Goal: Task Accomplishment & Management: Complete application form

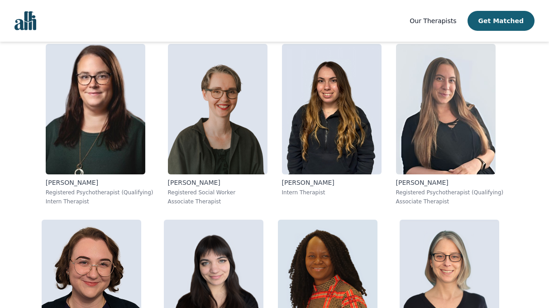
scroll to position [551, 0]
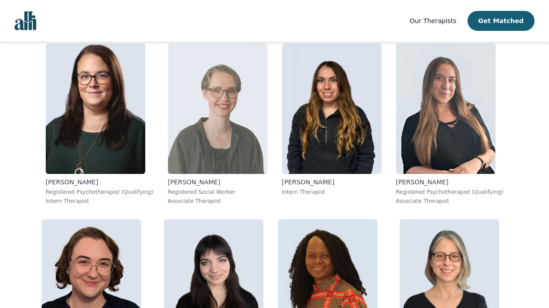
click at [191, 193] on p "Registered Social Worker" at bounding box center [218, 191] width 100 height 7
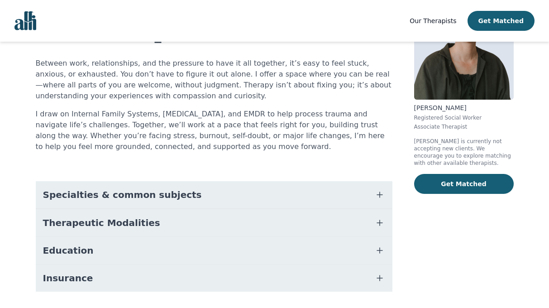
scroll to position [103, 0]
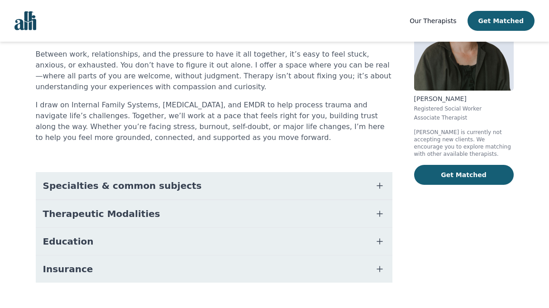
click at [216, 172] on button "Specialties & common subjects" at bounding box center [214, 185] width 357 height 27
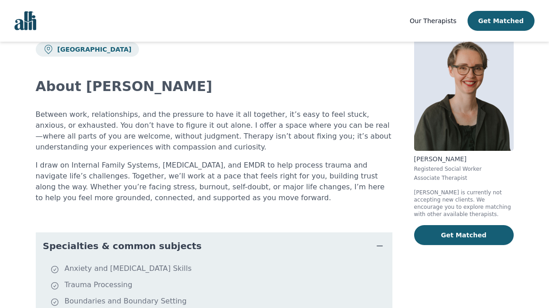
scroll to position [38, 0]
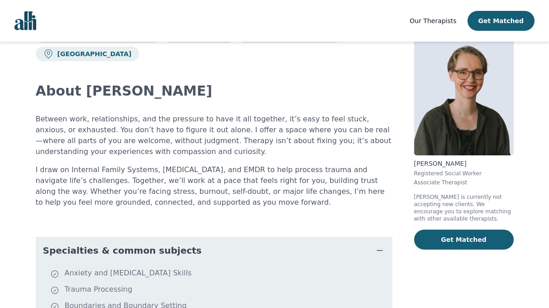
click at [383, 245] on icon "button" at bounding box center [379, 250] width 11 height 11
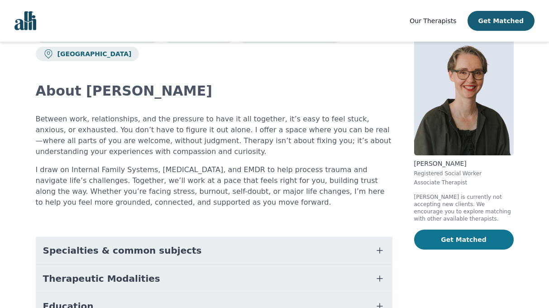
click at [443, 241] on button "Get Matched" at bounding box center [464, 239] width 100 height 20
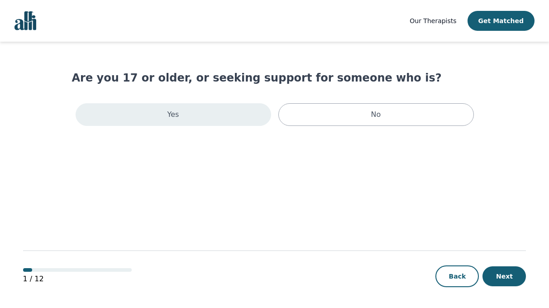
click at [211, 117] on div "Yes" at bounding box center [174, 114] width 196 height 23
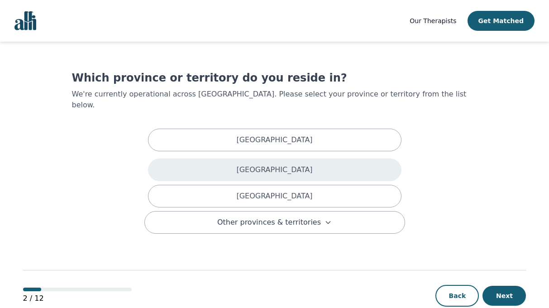
click at [241, 167] on div "[GEOGRAPHIC_DATA]" at bounding box center [274, 169] width 253 height 23
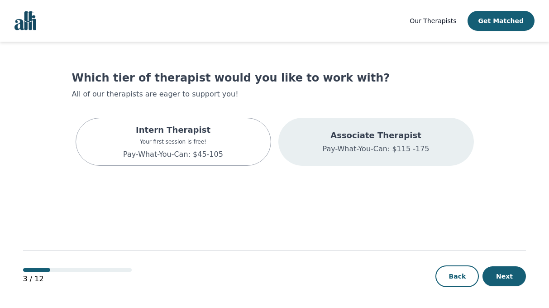
click at [335, 146] on p "Pay-What-You-Can: $115 -175" at bounding box center [375, 148] width 107 height 11
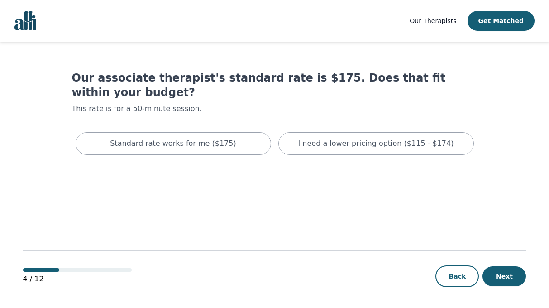
scroll to position [1, 0]
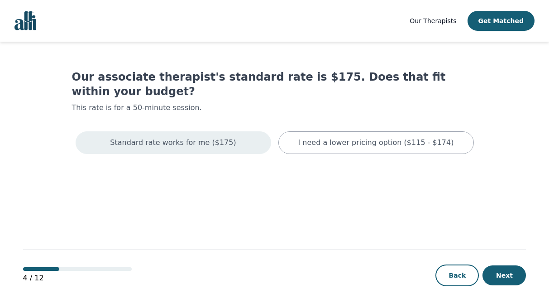
click at [214, 137] on p "Standard rate works for me ($175)" at bounding box center [173, 142] width 126 height 11
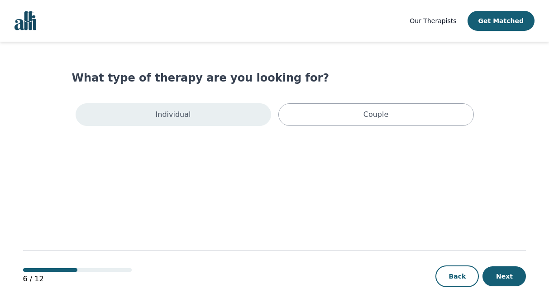
click at [211, 114] on div "Individual" at bounding box center [174, 114] width 196 height 23
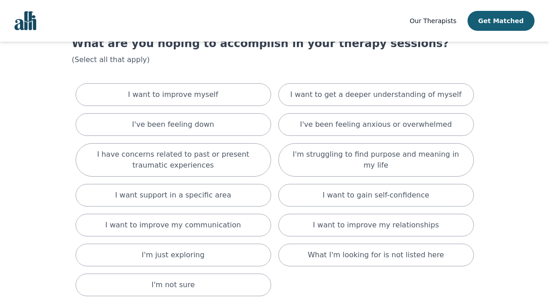
scroll to position [36, 0]
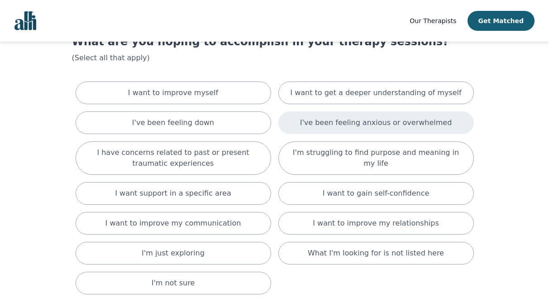
click at [335, 127] on p "I've been feeling anxious or overwhelmed" at bounding box center [376, 122] width 152 height 11
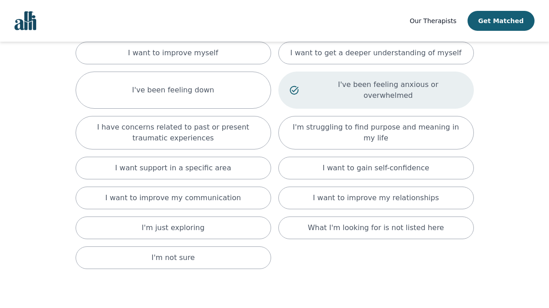
scroll to position [76, 0]
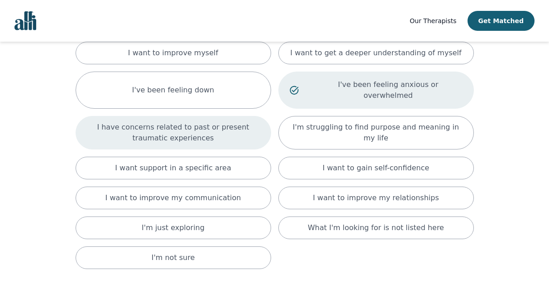
click at [129, 130] on p "I have concerns related to past or present traumatic experiences" at bounding box center [173, 133] width 173 height 22
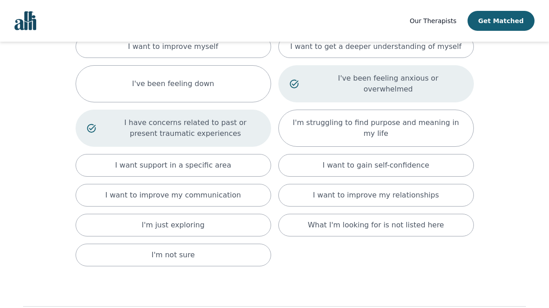
scroll to position [82, 0]
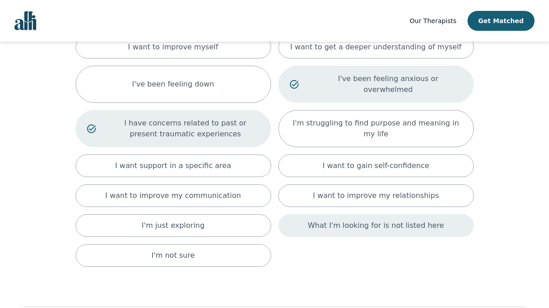
click at [352, 220] on p "What I'm looking for is not listed here" at bounding box center [376, 225] width 136 height 11
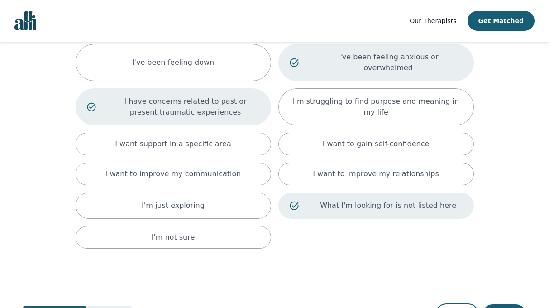
scroll to position [132, 0]
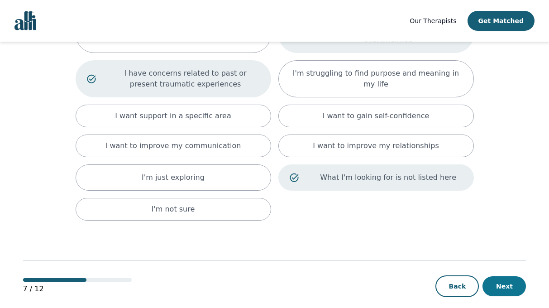
click at [506, 276] on button "Next" at bounding box center [503, 286] width 43 height 20
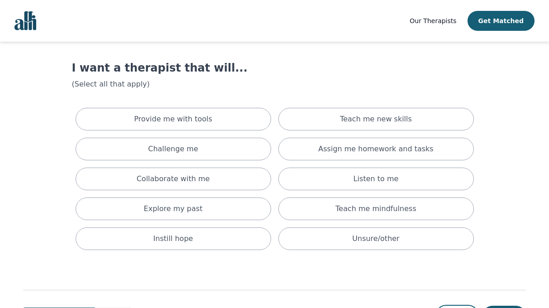
scroll to position [10, 0]
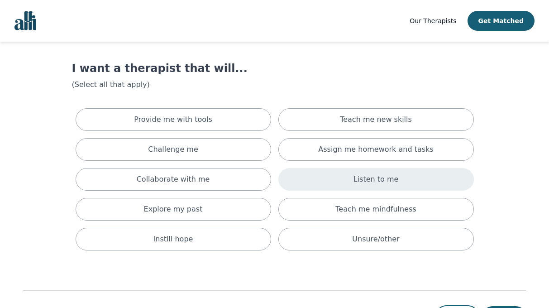
click at [318, 177] on div "Listen to me" at bounding box center [376, 179] width 196 height 23
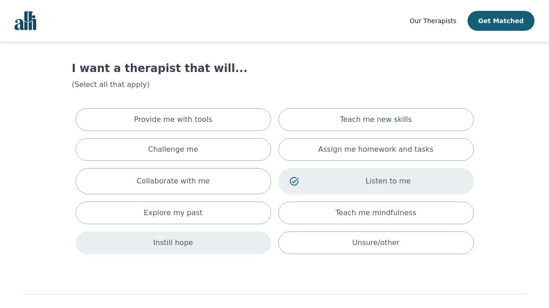
click at [198, 247] on div "Instill hope" at bounding box center [174, 242] width 196 height 23
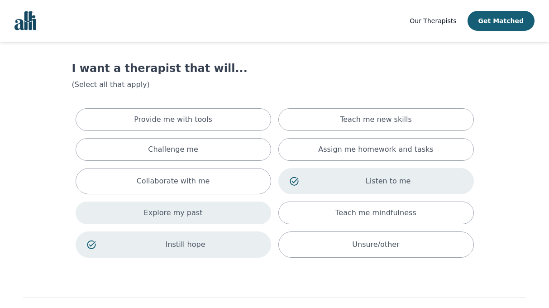
click at [192, 214] on p "Explore my past" at bounding box center [173, 212] width 59 height 11
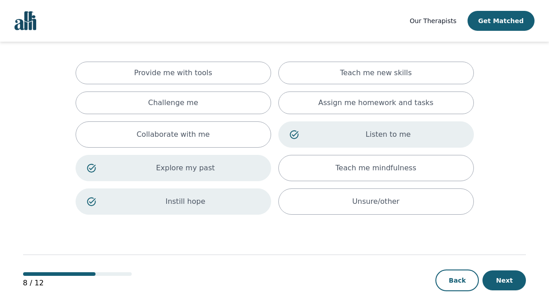
scroll to position [61, 0]
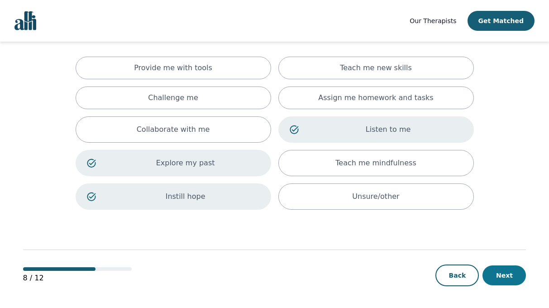
click at [496, 272] on button "Next" at bounding box center [503, 275] width 43 height 20
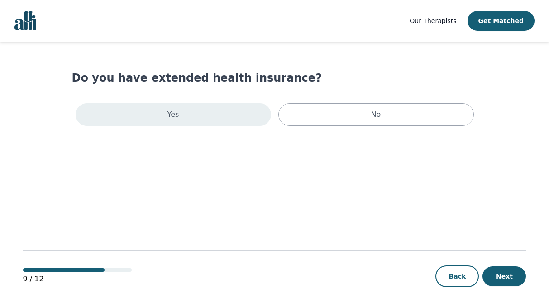
click at [223, 113] on div "Yes" at bounding box center [174, 114] width 196 height 23
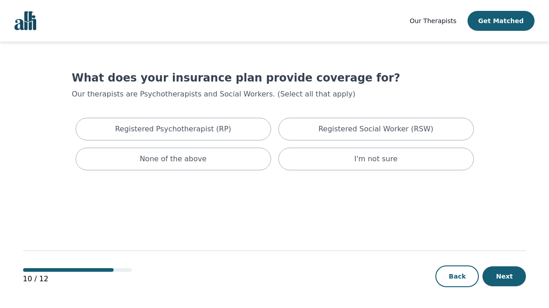
scroll to position [1, 0]
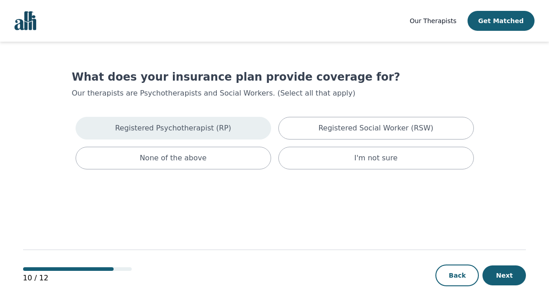
click at [219, 131] on p "Registered Psychotherapist (RP)" at bounding box center [173, 128] width 116 height 11
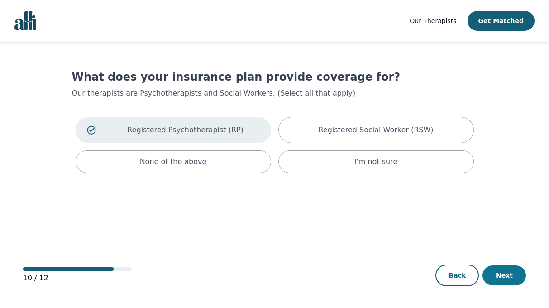
click at [505, 277] on button "Next" at bounding box center [503, 275] width 43 height 20
